Goal: Task Accomplishment & Management: Manage account settings

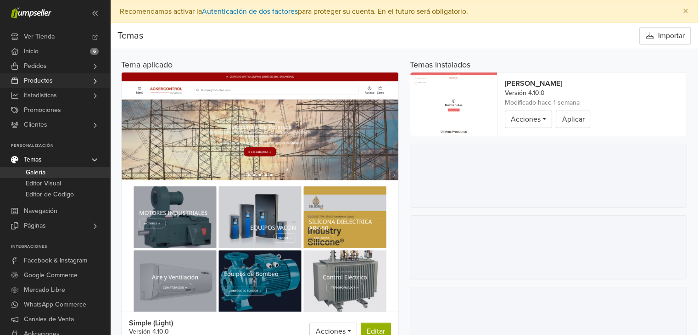
click at [95, 79] on icon at bounding box center [94, 81] width 7 height 7
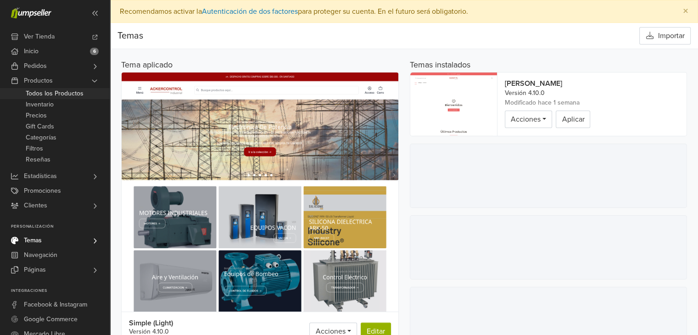
click at [71, 89] on span "Todos los Productos" at bounding box center [55, 93] width 58 height 11
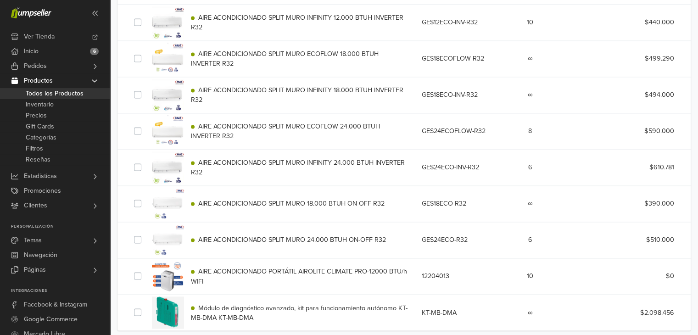
scroll to position [1476, 0]
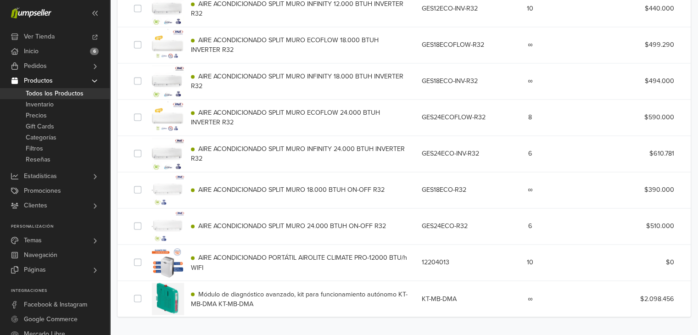
click at [272, 254] on span "AIRE ACONDICIONADO PORTÁTIL AIROLITE CLIMATE PRO-12000 BTU/h WIFI" at bounding box center [300, 263] width 218 height 18
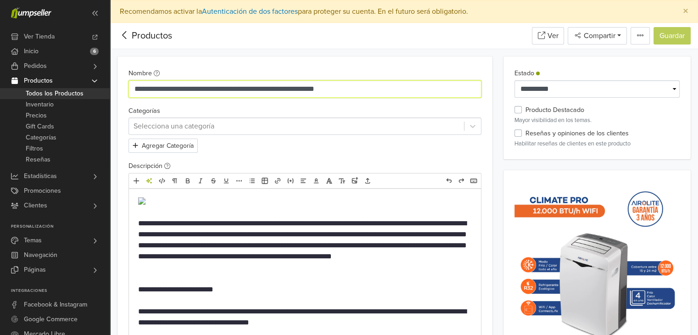
drag, startPoint x: 393, startPoint y: 90, endPoint x: 131, endPoint y: 111, distance: 262.6
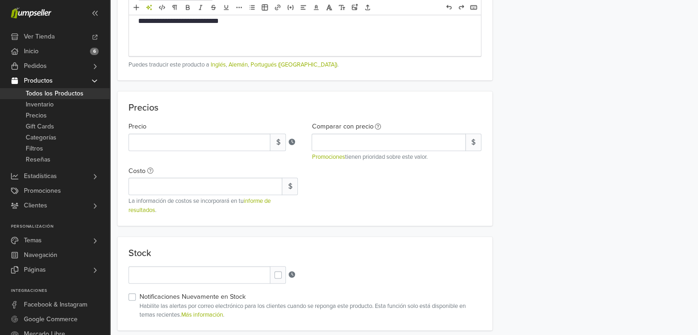
scroll to position [725, 0]
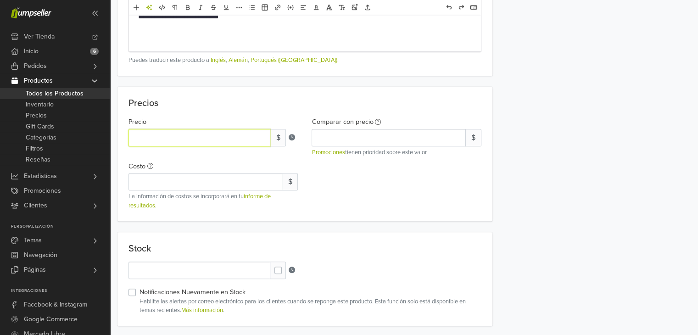
click at [189, 136] on input "*" at bounding box center [200, 137] width 142 height 17
type input "******"
click at [344, 191] on div "Precio ****** $ Comparar con precio $ Promociones tienen prioridad sobre este v…" at bounding box center [305, 161] width 367 height 98
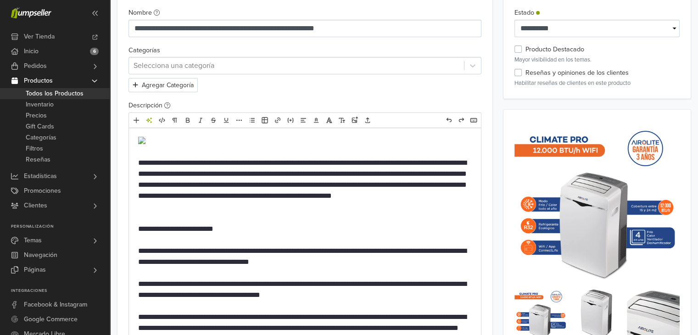
scroll to position [0, 0]
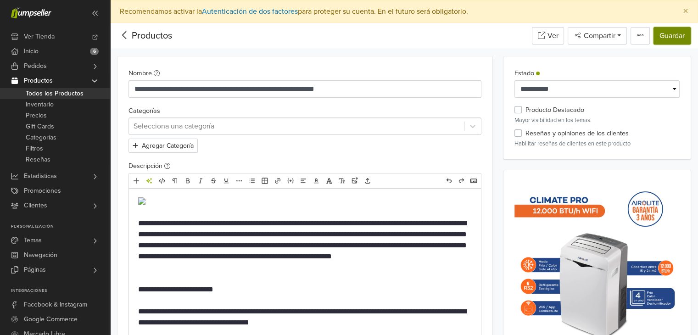
click at [674, 35] on button "Guardar" at bounding box center [672, 35] width 37 height 17
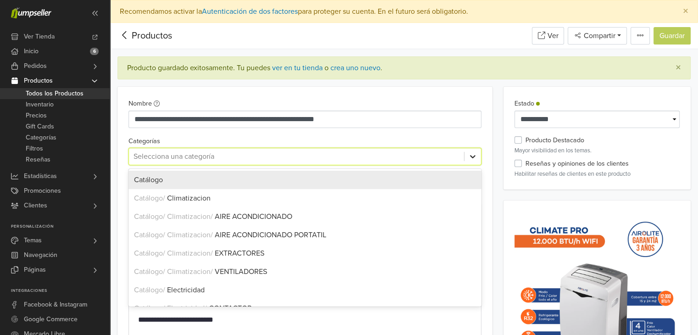
click at [476, 157] on icon at bounding box center [472, 156] width 9 height 9
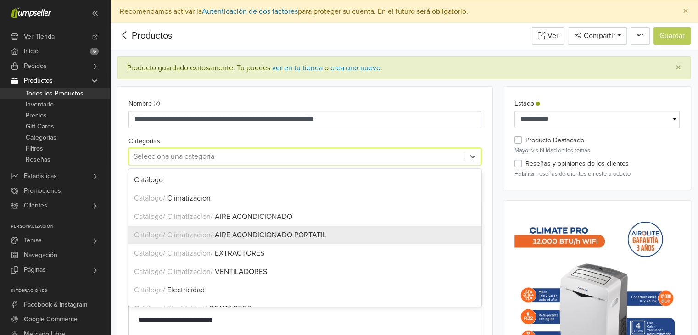
click at [324, 236] on span "AIRE ACONDICIONADO PORTATIL" at bounding box center [271, 234] width 112 height 9
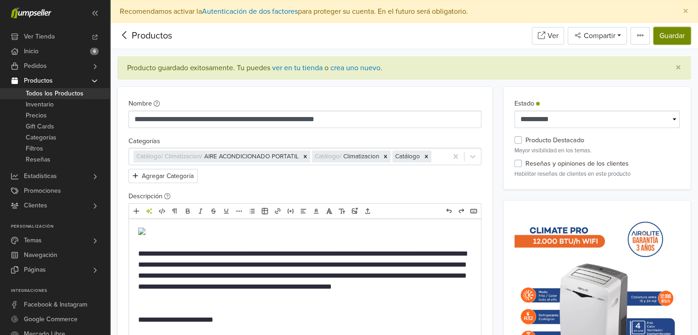
click at [673, 39] on button "Guardar" at bounding box center [672, 35] width 37 height 17
click at [360, 71] on link "crea uno nuevo" at bounding box center [356, 67] width 50 height 9
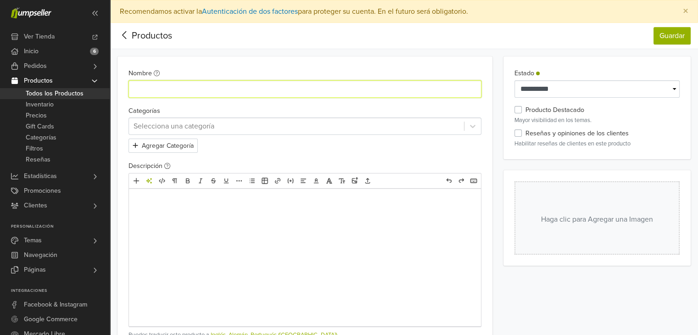
click at [249, 94] on input "Nombre" at bounding box center [305, 88] width 353 height 17
paste input "**********"
type input "**********"
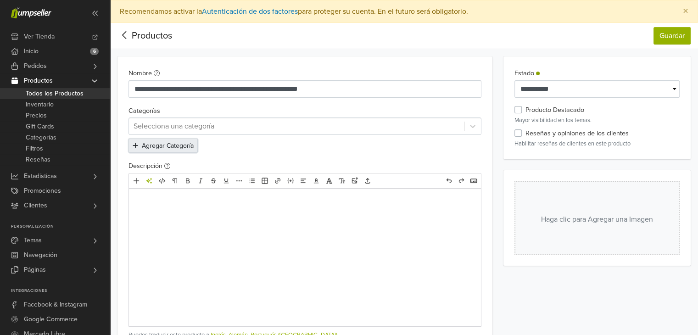
click at [181, 147] on button "Agregar Categoría" at bounding box center [163, 146] width 69 height 14
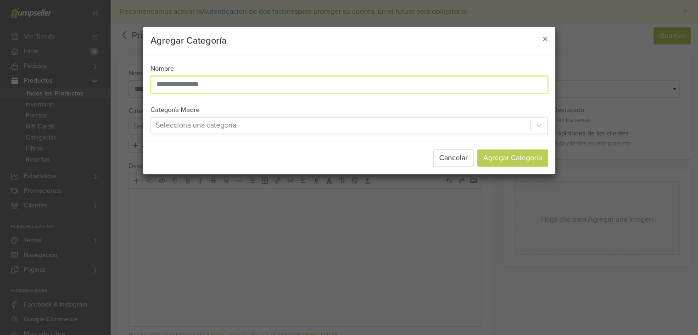
click at [248, 90] on input "text" at bounding box center [350, 84] width 398 height 17
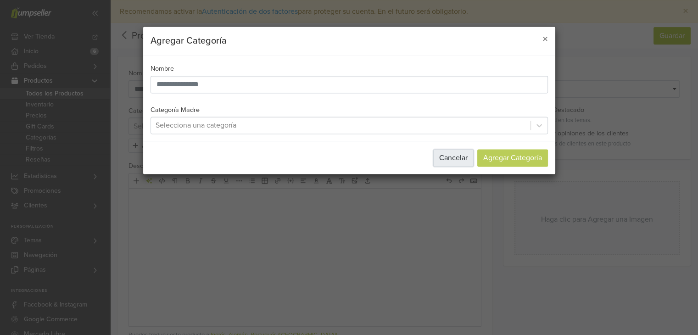
click at [453, 154] on button "Cancelar" at bounding box center [453, 158] width 40 height 17
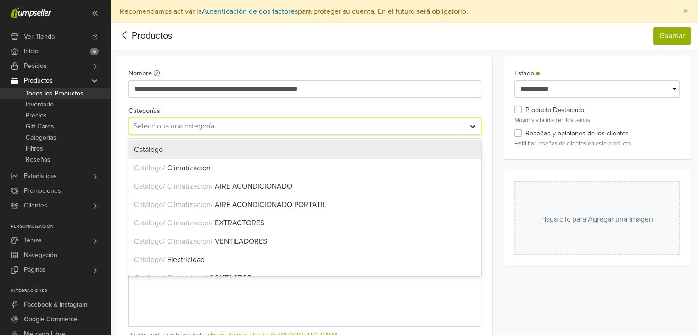
click at [468, 125] on icon at bounding box center [472, 126] width 9 height 9
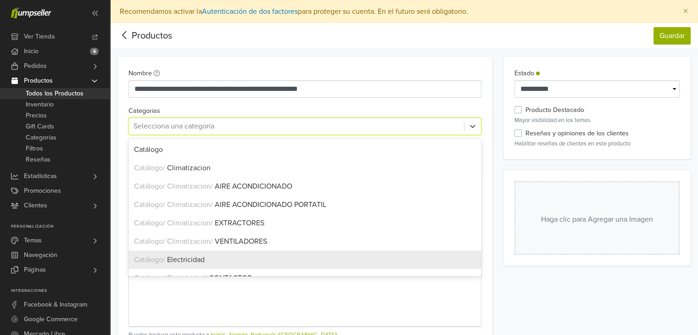
click at [281, 253] on div "Catálogo / Electricidad" at bounding box center [305, 260] width 353 height 18
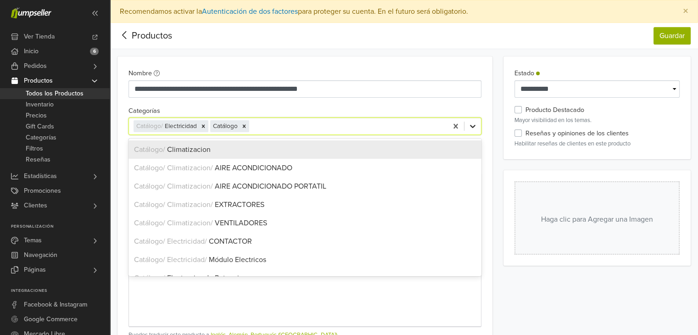
click at [471, 126] on icon at bounding box center [472, 126] width 9 height 9
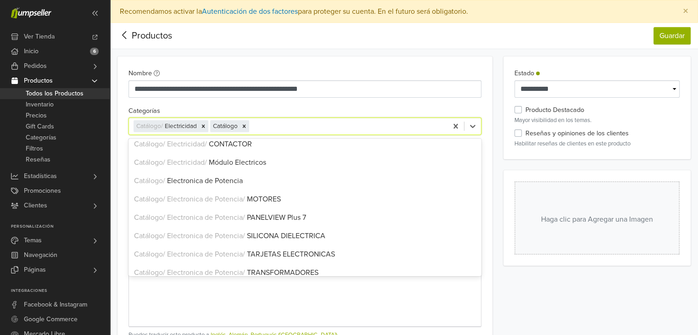
scroll to position [101, 0]
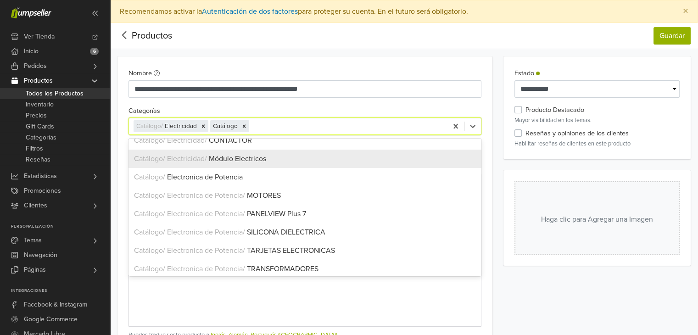
click at [263, 161] on span "Módulo Electricos" at bounding box center [237, 158] width 57 height 9
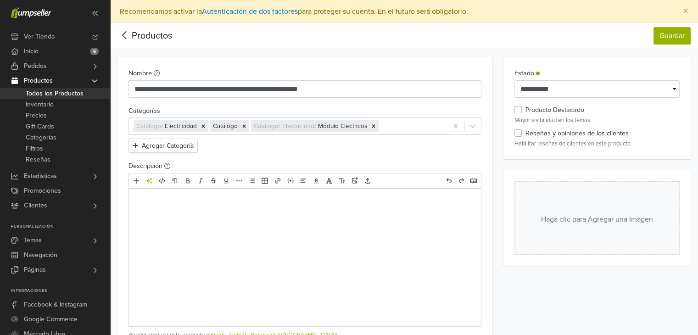
click at [208, 200] on p at bounding box center [305, 201] width 334 height 11
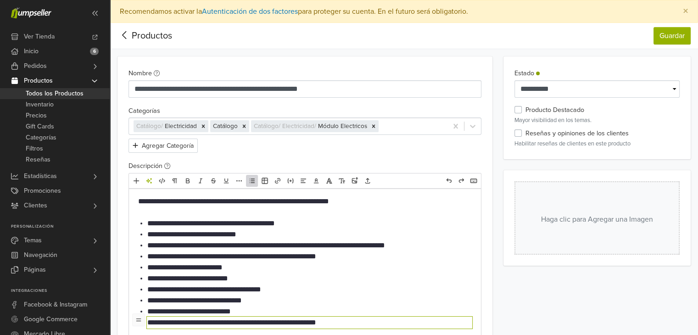
type textarea "**********"
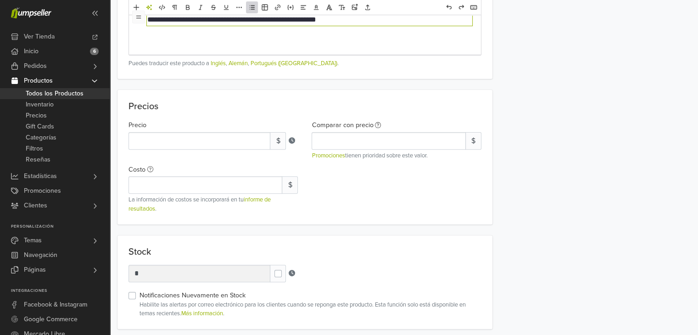
scroll to position [305, 0]
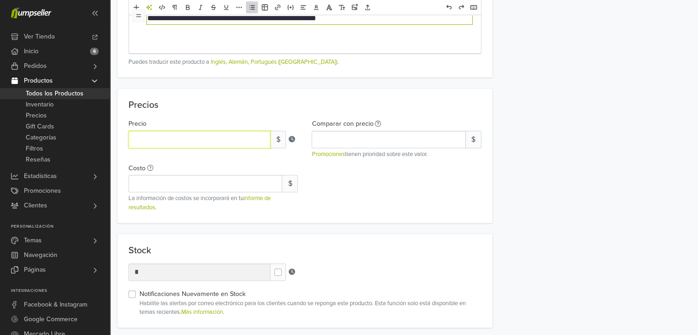
click at [170, 136] on input "*" at bounding box center [200, 139] width 142 height 17
click at [138, 136] on input "********" at bounding box center [200, 139] width 142 height 17
type input "*******"
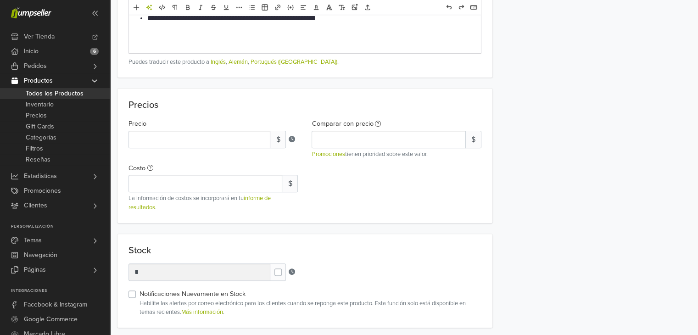
click at [331, 178] on div "Precio ******* $ Comparar con precio $ Promociones tienen prioridad sobre este …" at bounding box center [305, 163] width 367 height 98
click at [243, 185] on input "Costo" at bounding box center [206, 183] width 154 height 17
type input "*******"
click at [333, 199] on div "Precio ******* $ Comparar con precio $ Promociones tienen prioridad sobre este …" at bounding box center [305, 163] width 367 height 98
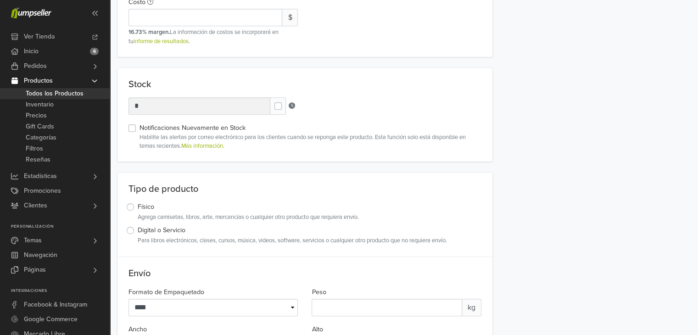
scroll to position [504, 0]
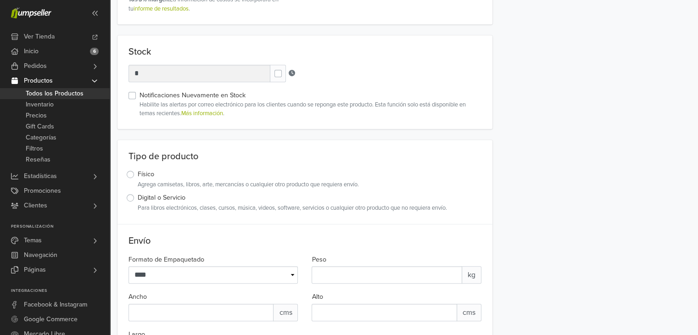
click at [286, 69] on label at bounding box center [286, 69] width 0 height 0
click at [378, 69] on div "Stock Units *" at bounding box center [305, 73] width 353 height 17
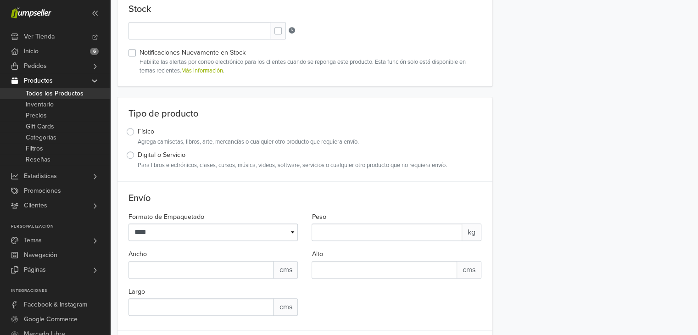
scroll to position [559, 0]
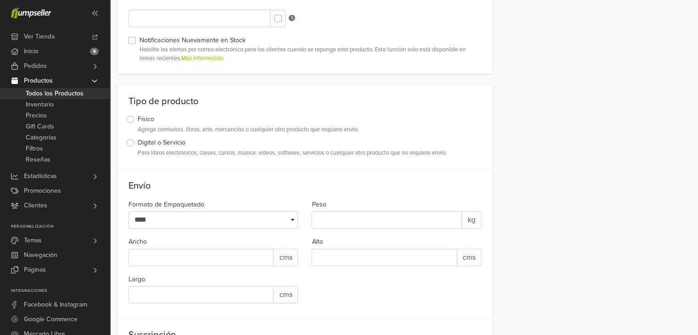
click at [286, 14] on label at bounding box center [286, 14] width 0 height 0
type input "*"
click at [331, 26] on div "Stock Stock Units * Notificaciones Nuevamente en Stock Habilite las alertas por…" at bounding box center [305, 27] width 375 height 94
click at [330, 24] on div "Stock Stock Units * Notificaciones Nuevamente en Stock Habilite las alertas por…" at bounding box center [305, 27] width 375 height 94
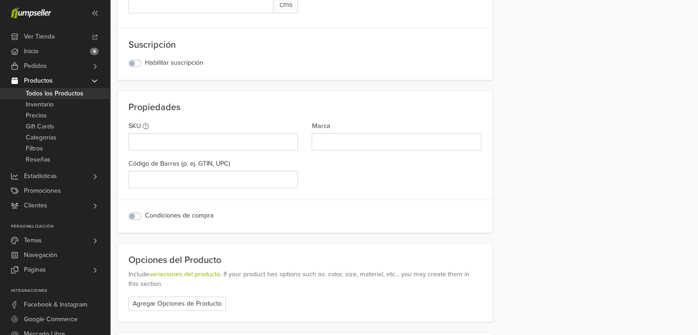
scroll to position [853, 0]
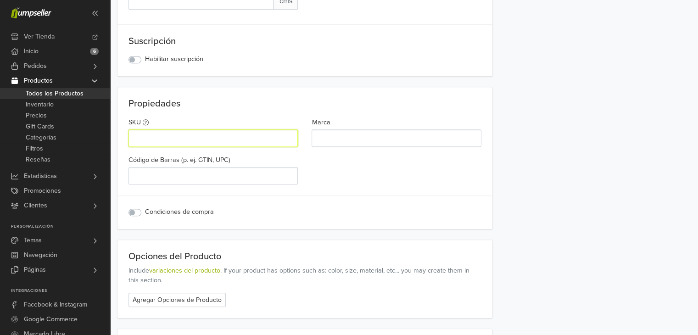
click at [163, 135] on input "SKU" at bounding box center [213, 137] width 169 height 17
paste input "**********"
type input "**********"
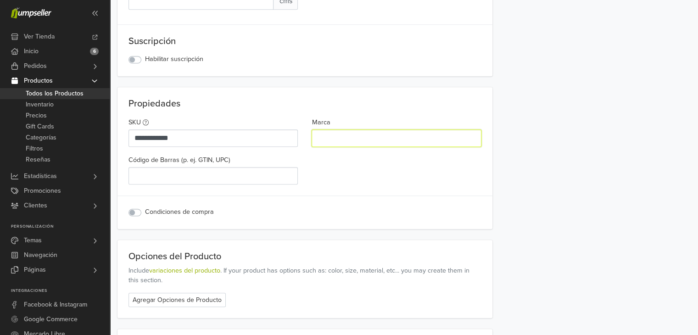
click at [339, 134] on input "Marca" at bounding box center [396, 137] width 169 height 17
paste input "**********"
type input "**********"
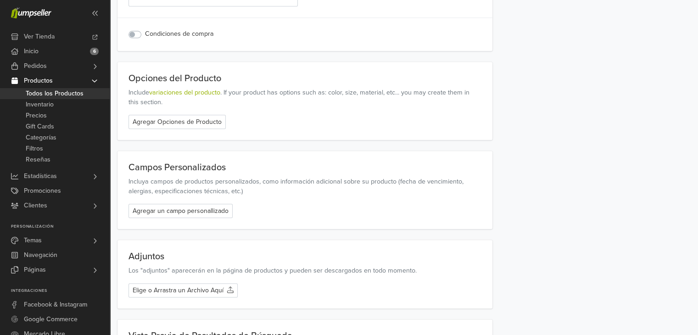
scroll to position [1036, 0]
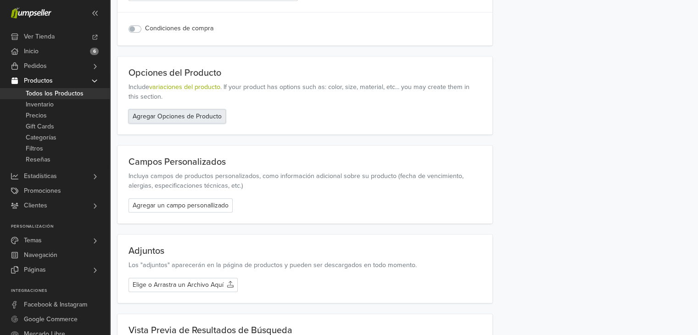
click at [175, 117] on button "Agregar Opciones de Producto" at bounding box center [177, 116] width 97 height 14
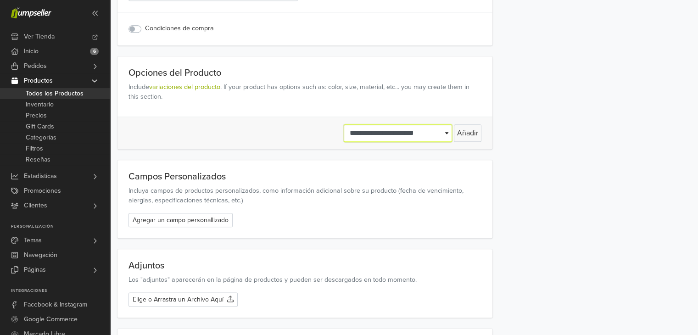
click at [449, 129] on select "**********" at bounding box center [398, 132] width 108 height 17
select select "*******"
click at [344, 124] on select "**********" at bounding box center [398, 132] width 108 height 17
click at [462, 131] on button "Añadir" at bounding box center [468, 132] width 28 height 17
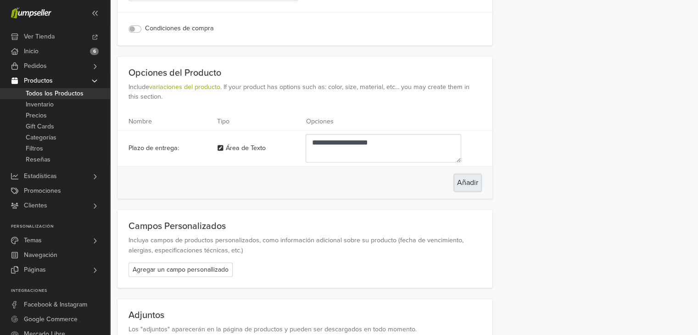
click at [471, 181] on button "Añadir" at bounding box center [468, 182] width 28 height 17
select select "******"
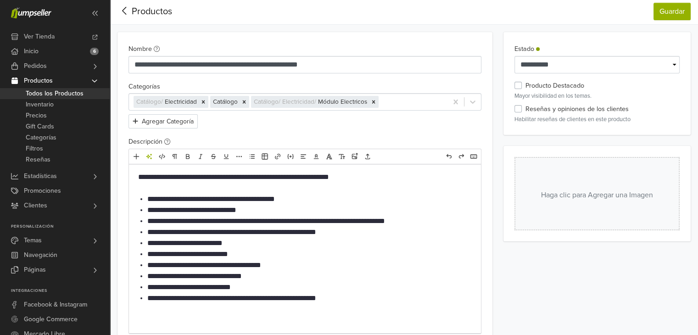
scroll to position [0, 0]
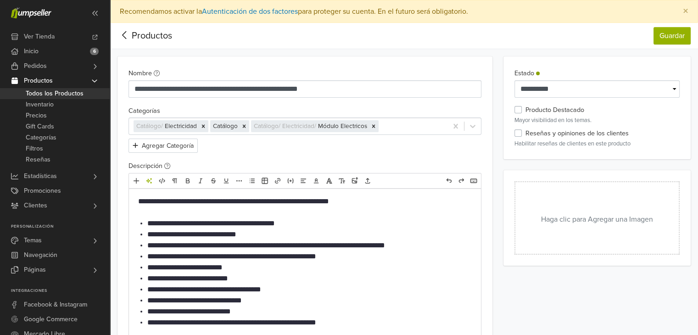
click at [617, 218] on button "Haga clic para Agregar una Imagen" at bounding box center [597, 217] width 165 height 73
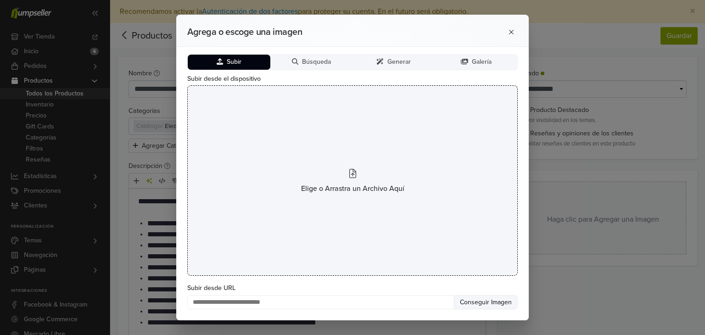
click at [400, 184] on span "Elige o Arrastra un Archivo Aquí" at bounding box center [352, 188] width 103 height 11
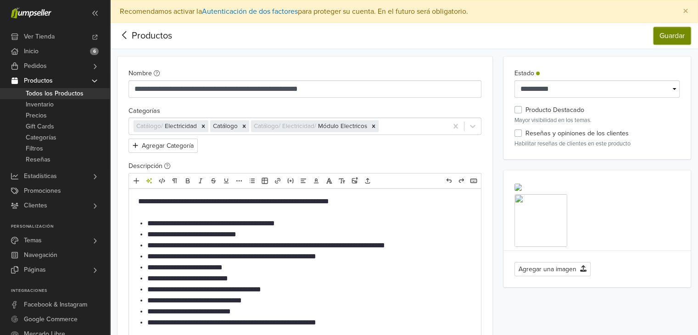
click at [677, 39] on button "Guardar" at bounding box center [672, 35] width 37 height 17
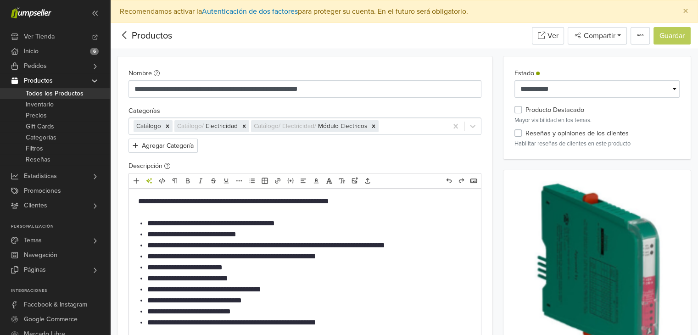
click at [127, 34] on icon at bounding box center [125, 34] width 14 height 11
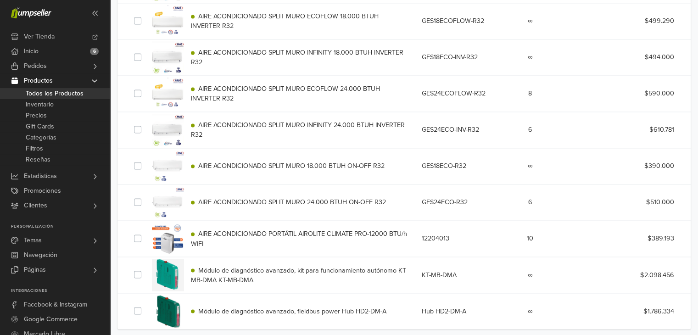
scroll to position [1513, 0]
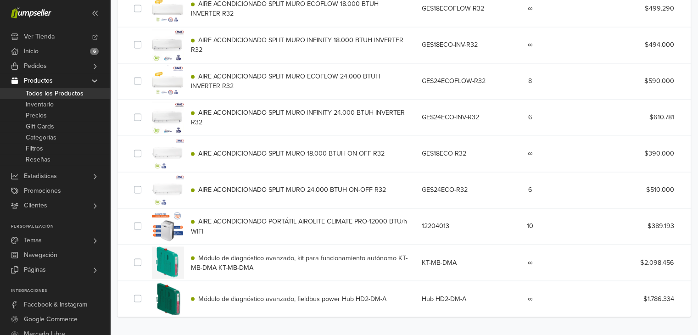
click at [292, 299] on span "Módulo de diagnóstico avanzado, fieldbus power Hub HD2-DM-A" at bounding box center [292, 299] width 188 height 8
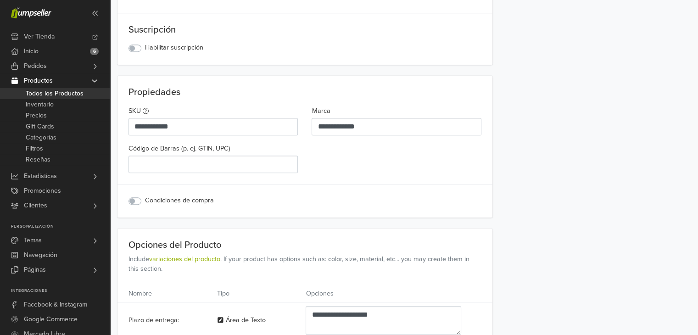
scroll to position [862, 0]
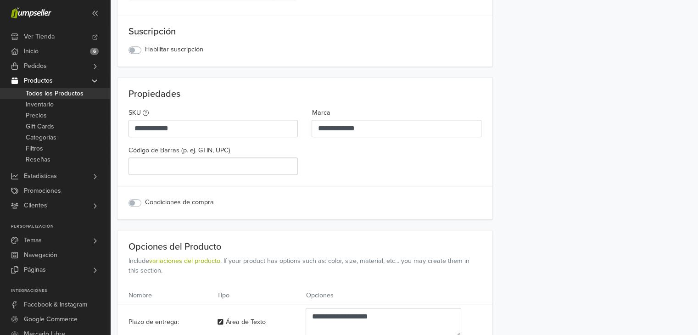
click at [261, 174] on div "**********" at bounding box center [305, 144] width 367 height 82
click at [245, 165] on input "Código [PERSON_NAME] (p. ej. GTIN, UPC)" at bounding box center [213, 165] width 169 height 17
paste input "******"
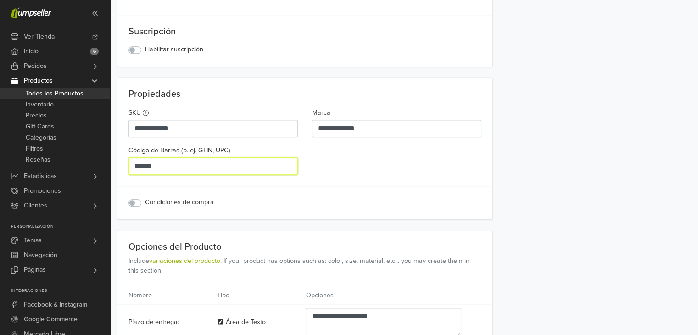
type input "******"
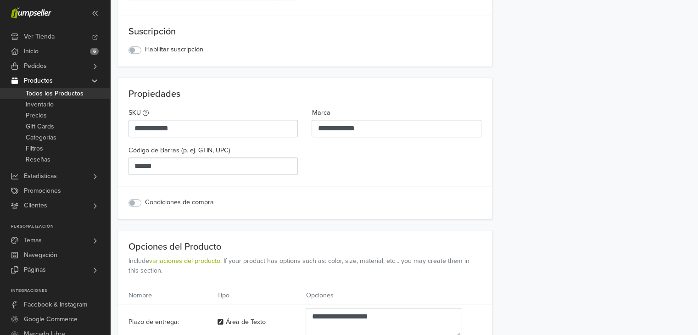
click at [393, 186] on div at bounding box center [305, 186] width 375 height 0
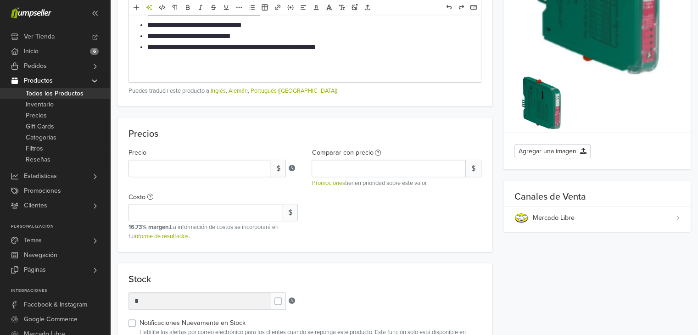
scroll to position [0, 0]
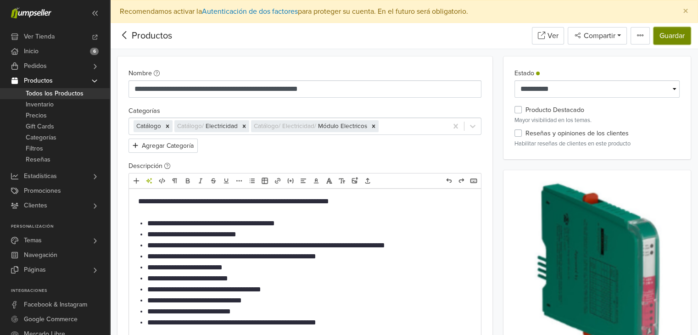
click at [667, 40] on button "Guardar" at bounding box center [672, 35] width 37 height 17
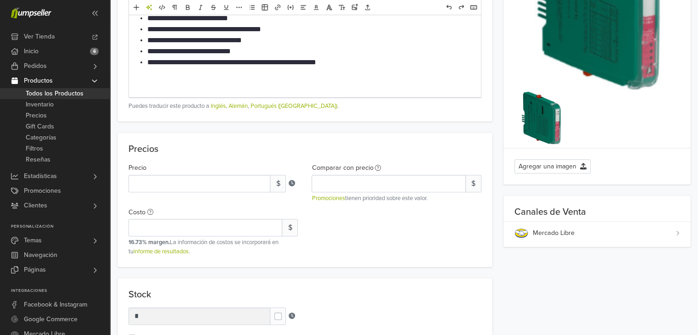
scroll to position [24, 0]
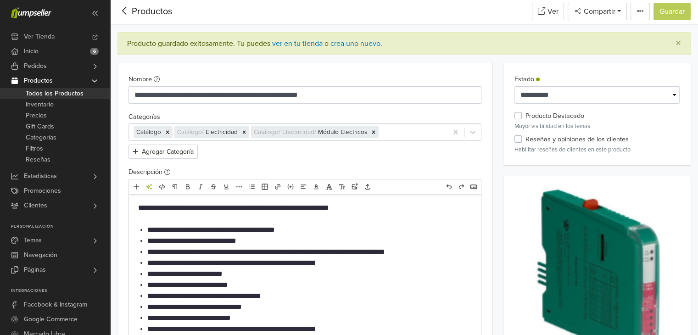
click at [125, 14] on icon at bounding box center [125, 10] width 14 height 11
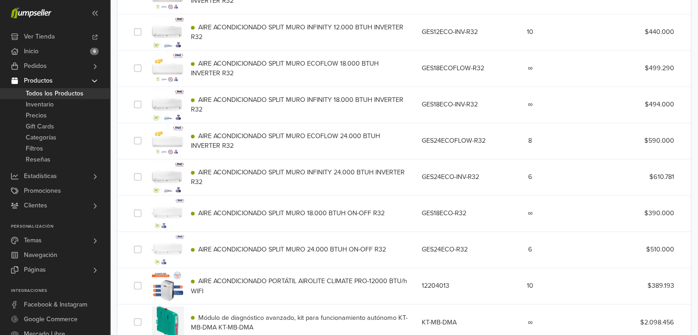
scroll to position [1513, 0]
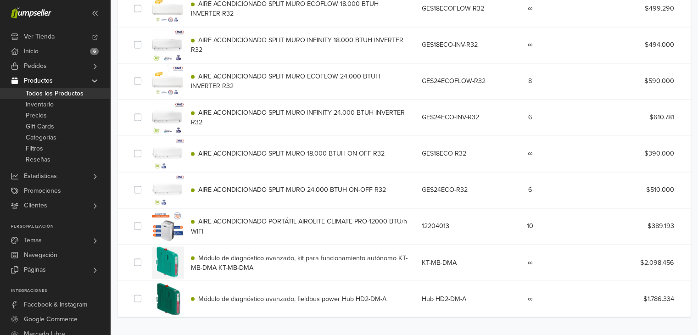
click at [256, 258] on span "Módulo de diagnóstico avanzado, kit para funcionamiento autónomo KT-MB-DMA KT-M…" at bounding box center [299, 263] width 217 height 18
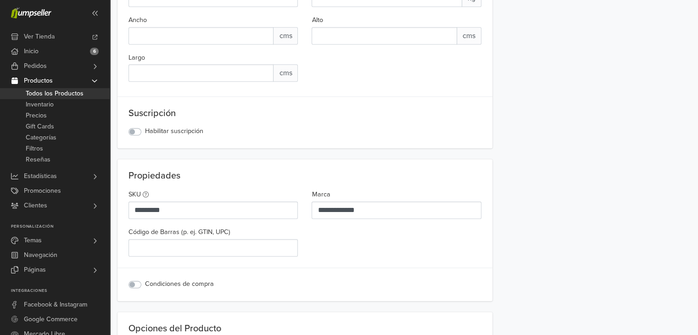
scroll to position [768, 0]
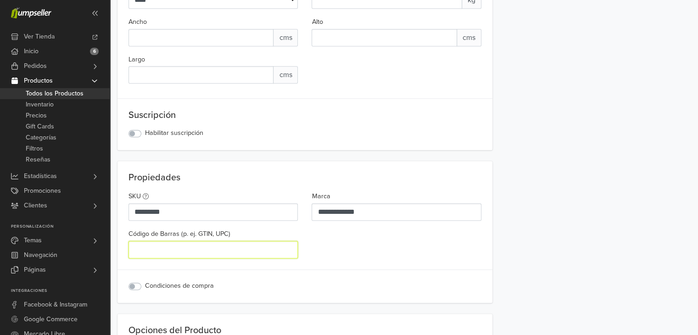
click at [262, 249] on input "Código [PERSON_NAME] (p. ej. GTIN, UPC)" at bounding box center [213, 249] width 169 height 17
paste input "**********"
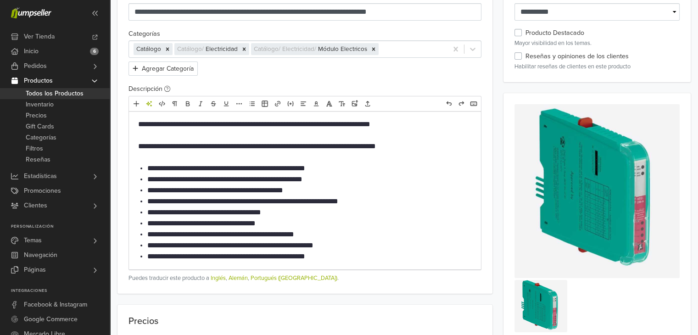
scroll to position [0, 0]
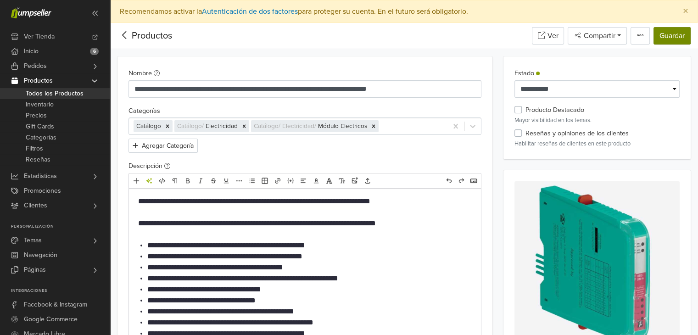
type input "**********"
click at [671, 37] on button "Guardar" at bounding box center [672, 35] width 37 height 17
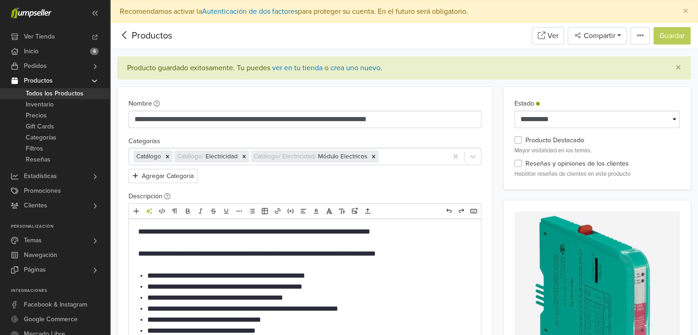
click at [125, 37] on icon at bounding box center [124, 35] width 4 height 8
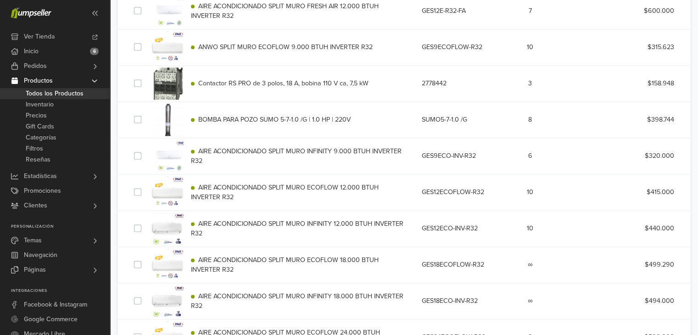
scroll to position [1513, 0]
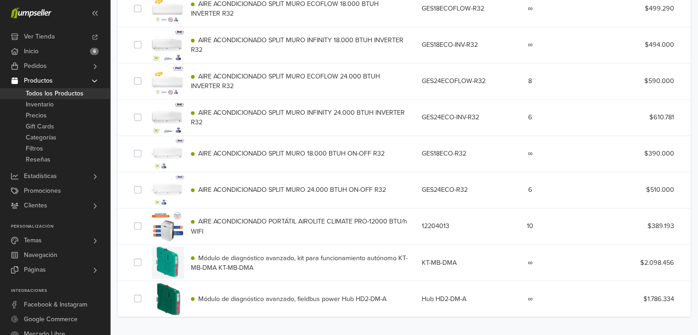
click at [284, 259] on span "Módulo de diagnóstico avanzado, kit para funcionamiento autónomo KT-MB-DMA KT-M…" at bounding box center [299, 263] width 217 height 18
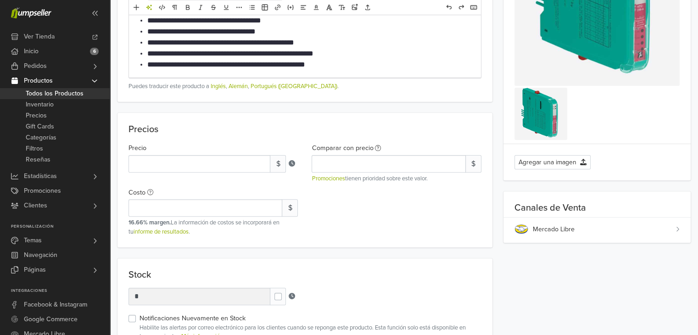
scroll to position [262, 0]
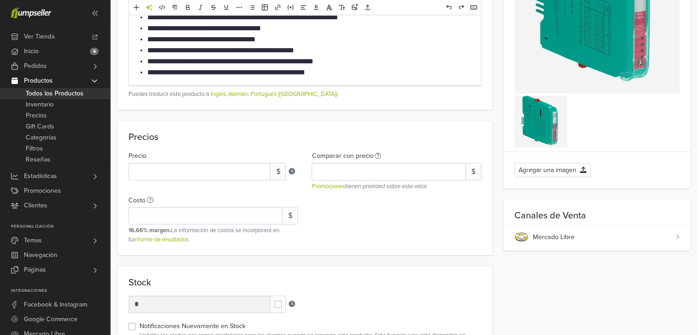
click at [286, 300] on label at bounding box center [286, 300] width 0 height 0
type input "*"
click at [336, 285] on p "Stock" at bounding box center [305, 282] width 353 height 11
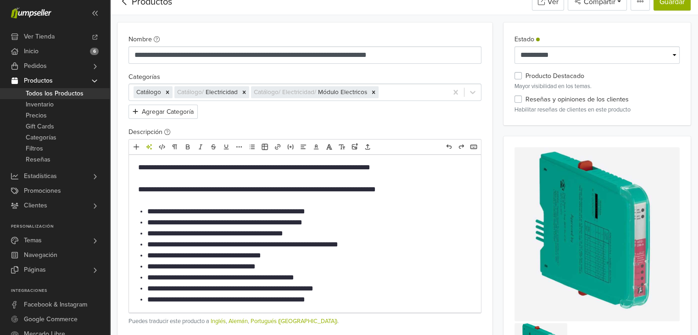
scroll to position [0, 0]
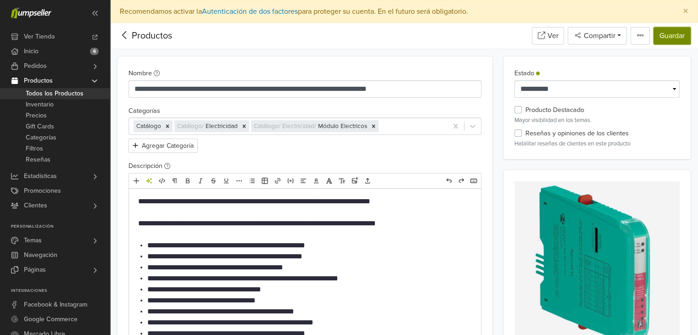
click at [673, 30] on button "Guardar" at bounding box center [672, 35] width 37 height 17
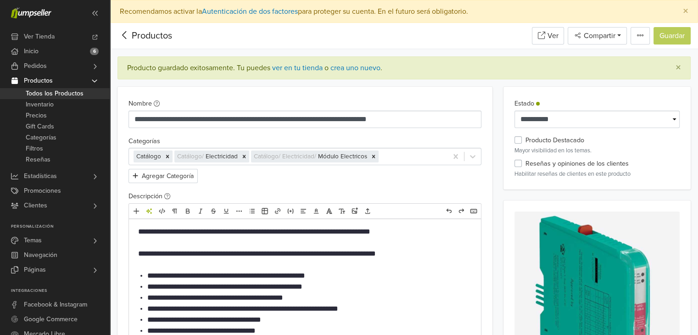
click at [123, 37] on icon at bounding box center [125, 34] width 14 height 11
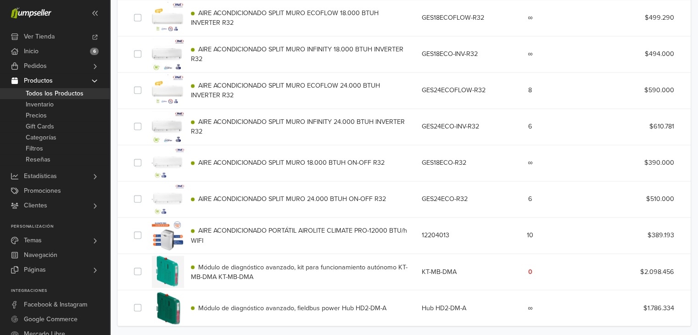
scroll to position [1513, 0]
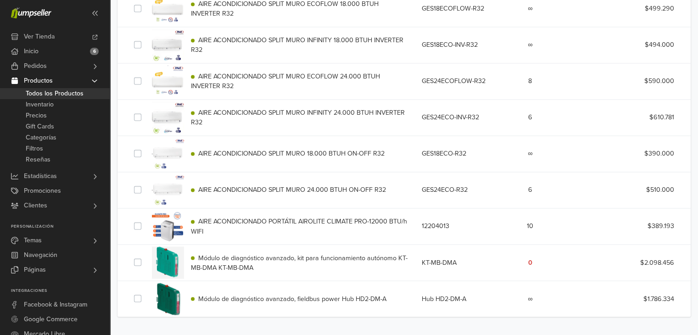
click at [272, 299] on span "Módulo de diagnóstico avanzado, fieldbus power Hub HD2-DM-A" at bounding box center [292, 299] width 188 height 8
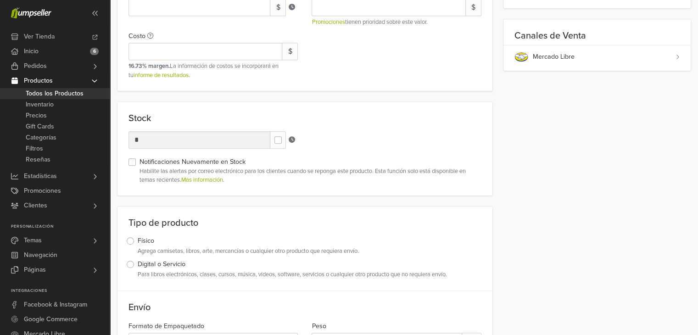
scroll to position [433, 0]
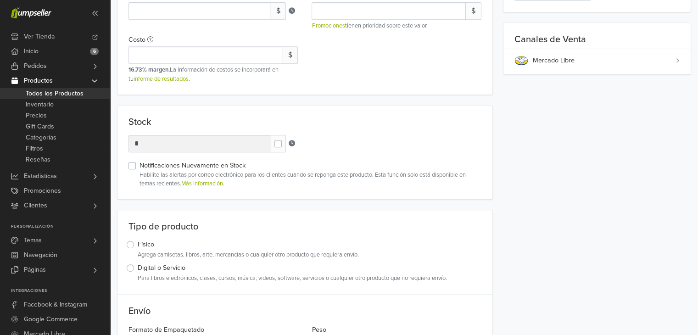
click at [286, 139] on label at bounding box center [286, 139] width 0 height 0
type input "*"
drag, startPoint x: 696, startPoint y: 112, endPoint x: 705, endPoint y: 21, distance: 91.7
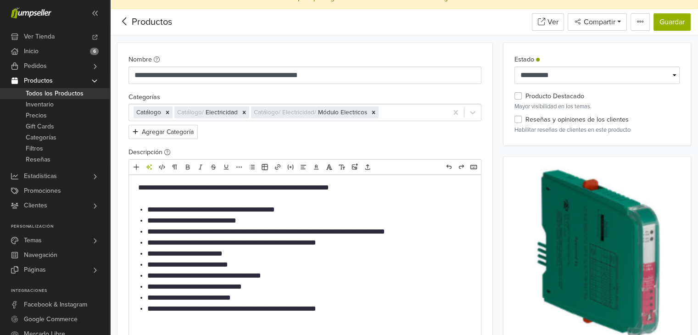
scroll to position [0, 0]
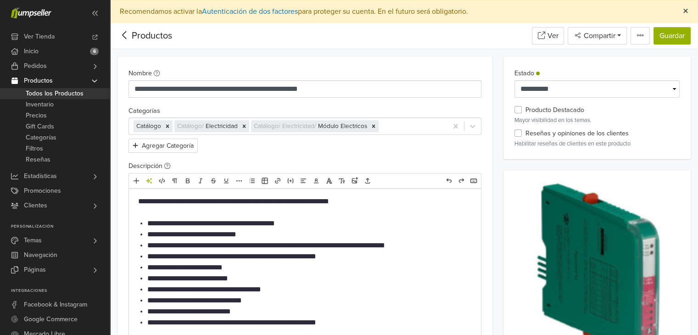
click at [679, 17] on button "×" at bounding box center [686, 11] width 24 height 22
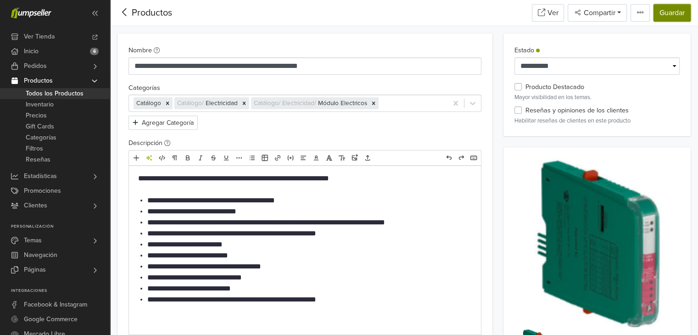
click at [673, 13] on button "Guardar" at bounding box center [672, 12] width 37 height 17
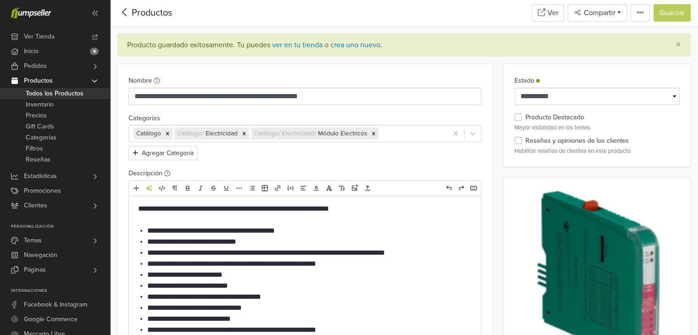
click at [124, 10] on icon at bounding box center [124, 12] width 4 height 8
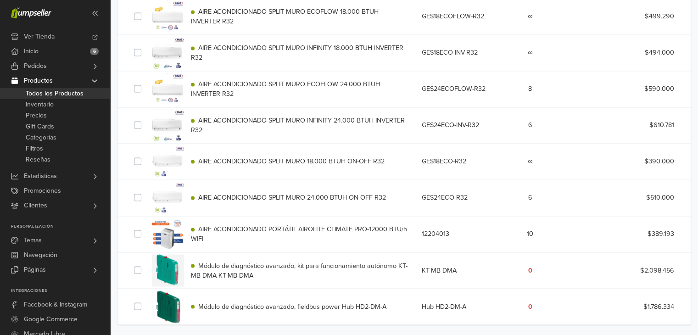
scroll to position [1490, 0]
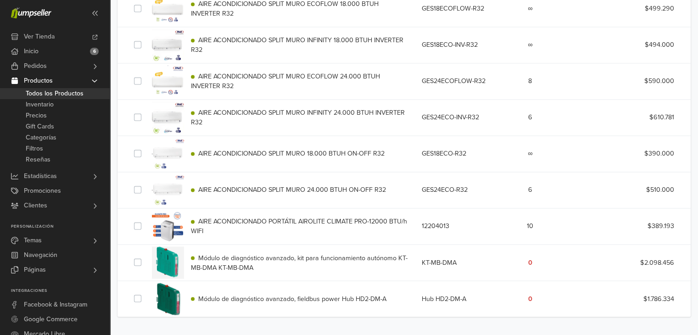
click at [259, 261] on div "Módulo de diagnóstico avanzado, kit para funcionamiento autónomo KT-MB-DMA KT-M…" at bounding box center [299, 263] width 231 height 20
click at [233, 257] on span "Módulo de diagnóstico avanzado, kit para funcionamiento autónomo KT-MB-DMA KT-M…" at bounding box center [299, 263] width 217 height 18
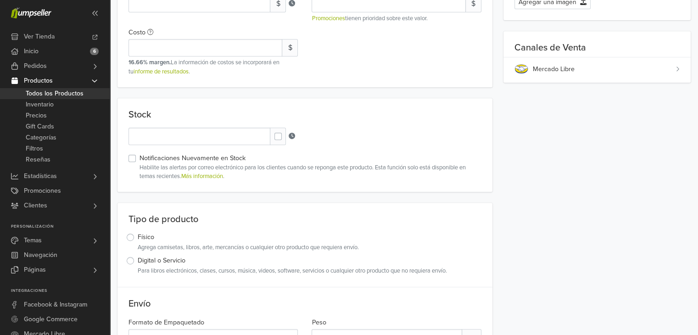
scroll to position [415, 0]
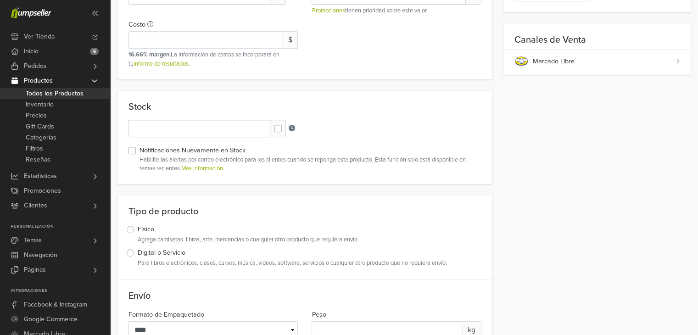
click at [286, 124] on label at bounding box center [286, 124] width 0 height 0
type input "*"
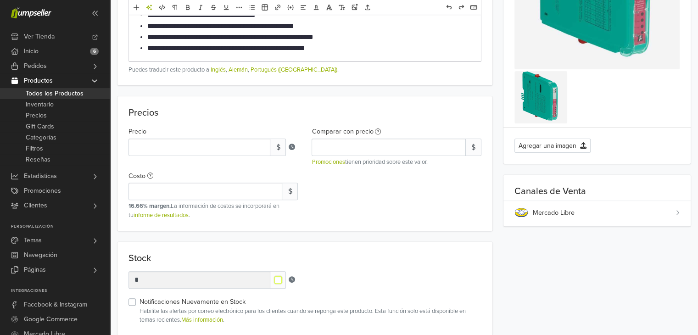
scroll to position [0, 0]
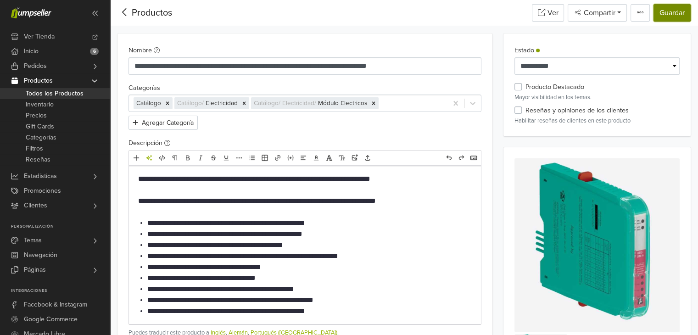
click at [670, 16] on button "Guardar" at bounding box center [672, 12] width 37 height 17
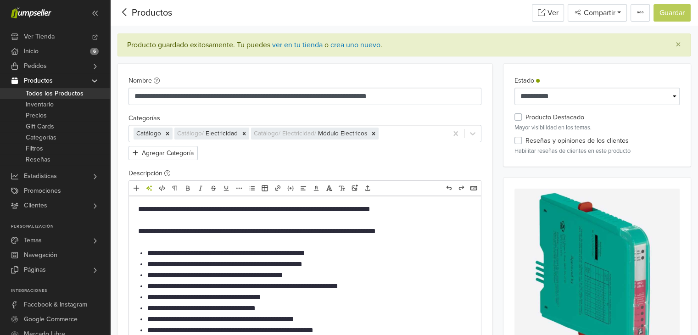
click at [129, 13] on icon at bounding box center [125, 11] width 14 height 11
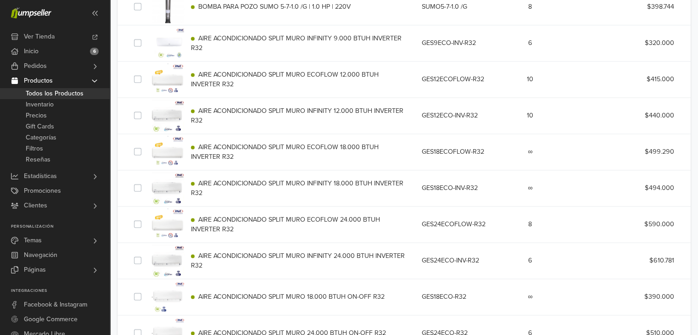
scroll to position [1490, 0]
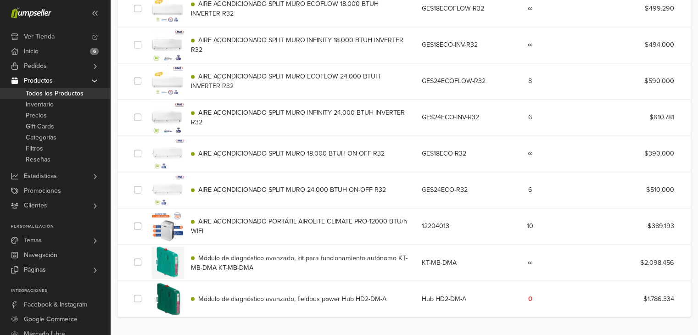
click at [242, 256] on span "Módulo de diagnóstico avanzado, kit para funcionamiento autónomo KT-MB-DMA KT-M…" at bounding box center [299, 263] width 217 height 18
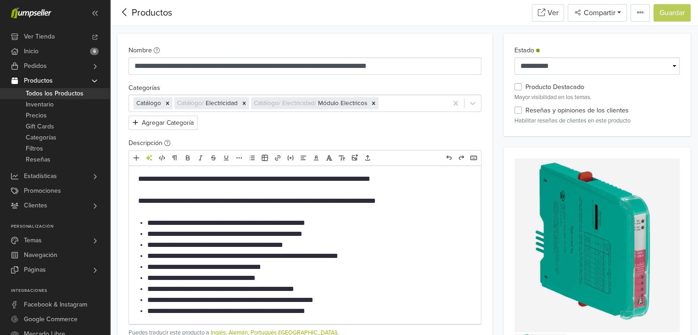
click at [124, 12] on icon at bounding box center [125, 11] width 14 height 11
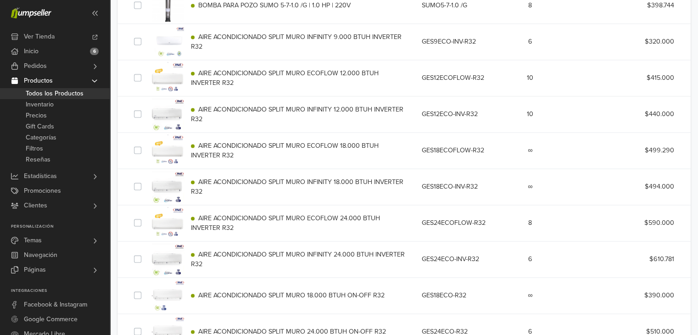
scroll to position [1490, 0]
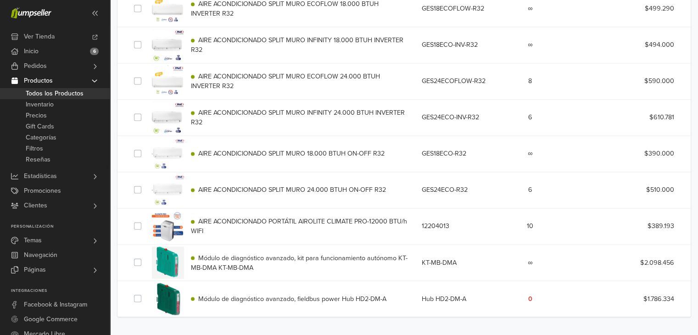
click at [239, 300] on span "Módulo de diagnóstico avanzado, fieldbus power Hub HD2-DM-A" at bounding box center [292, 299] width 188 height 8
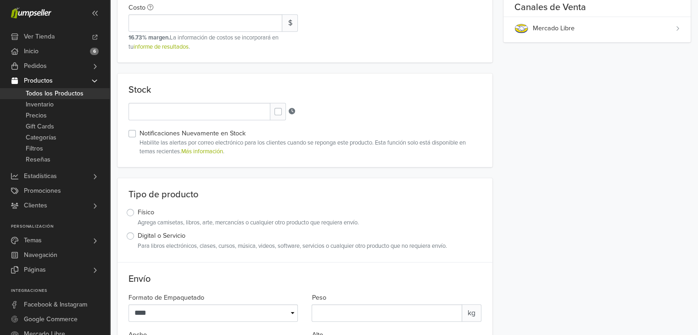
scroll to position [446, 0]
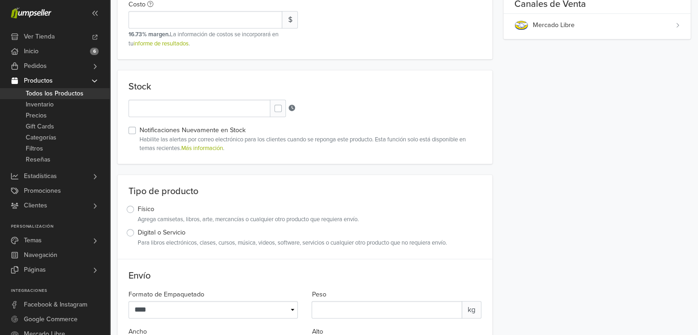
click at [286, 104] on label at bounding box center [286, 104] width 0 height 0
type input "*"
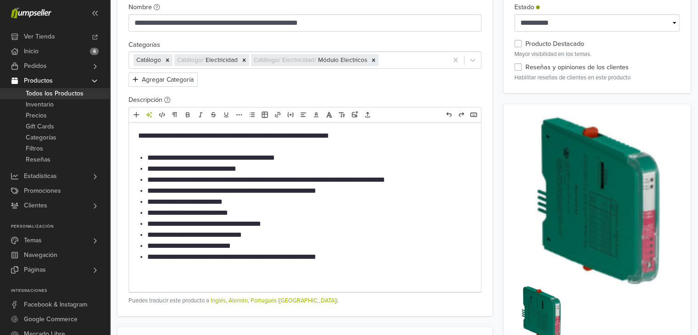
scroll to position [0, 0]
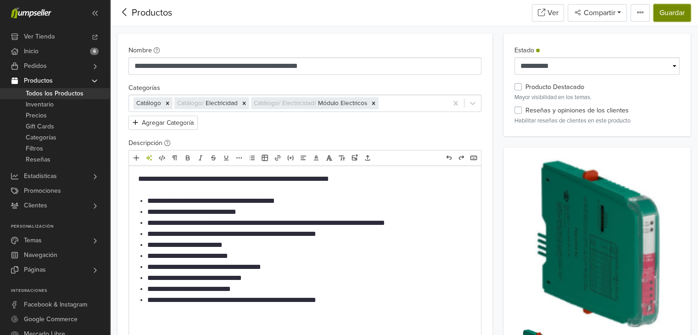
click at [675, 15] on button "Guardar" at bounding box center [672, 12] width 37 height 17
